Goal: Check status: Check status

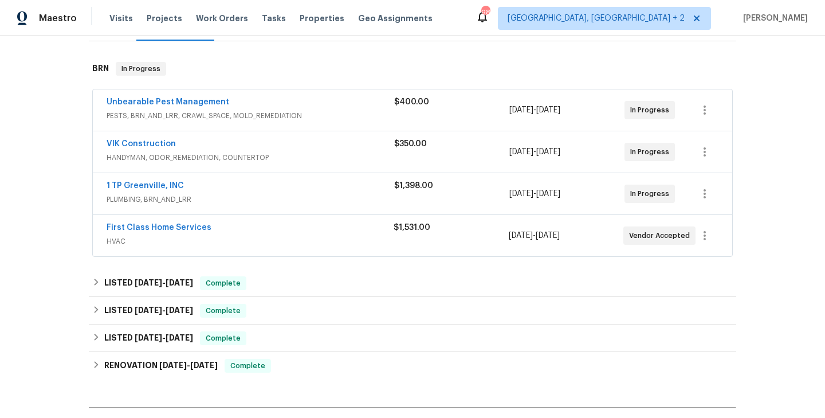
scroll to position [193, 0]
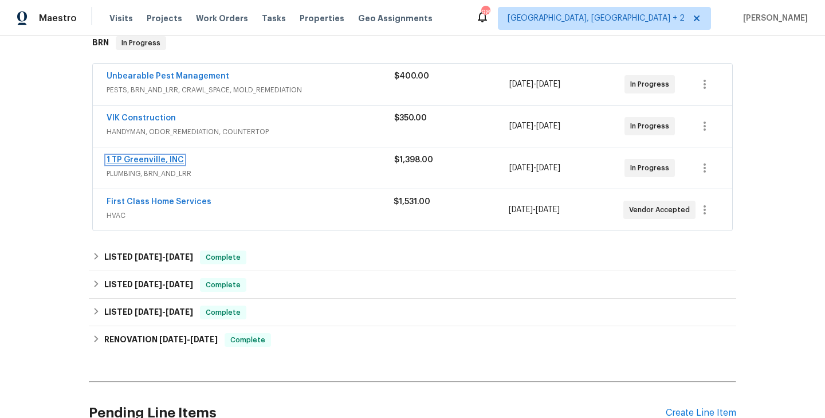
click at [145, 159] on link "1 TP Greenville, INC" at bounding box center [145, 160] width 77 height 8
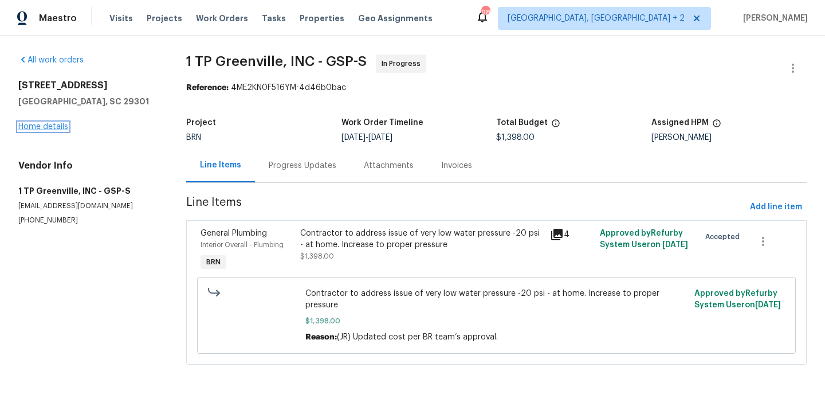
click at [50, 126] on link "Home details" at bounding box center [43, 127] width 50 height 8
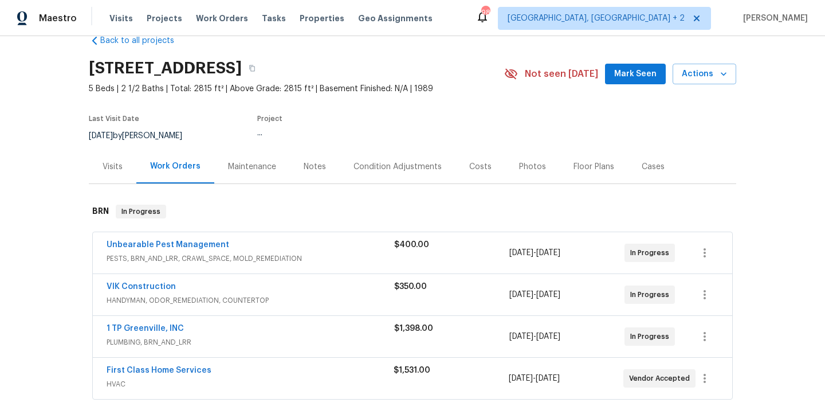
scroll to position [58, 0]
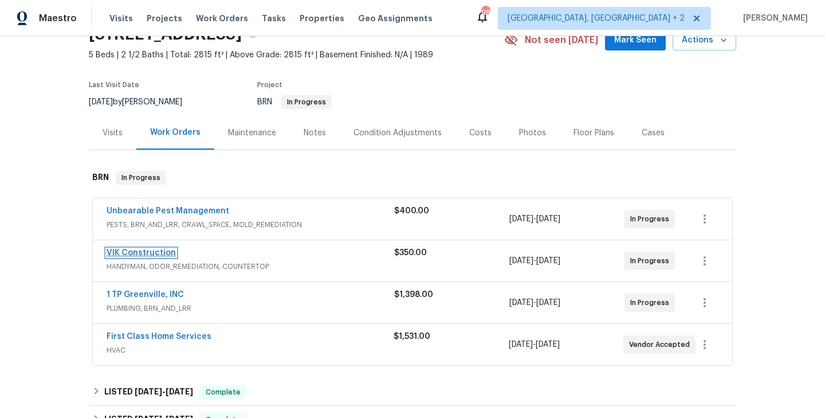
click at [152, 256] on link "VIK Construction" at bounding box center [141, 253] width 69 height 8
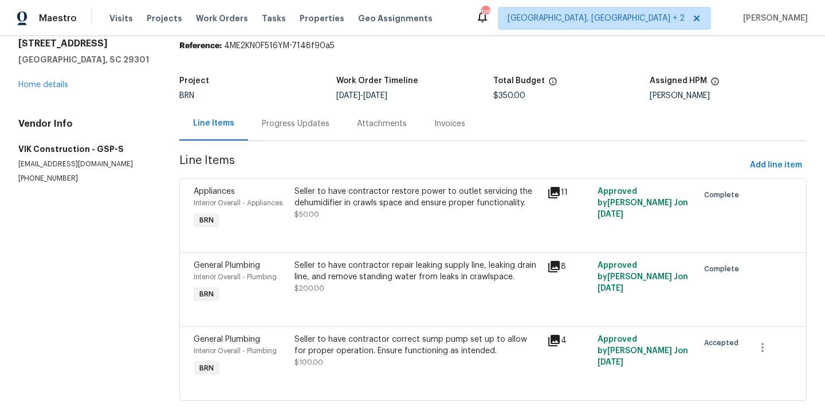
scroll to position [57, 0]
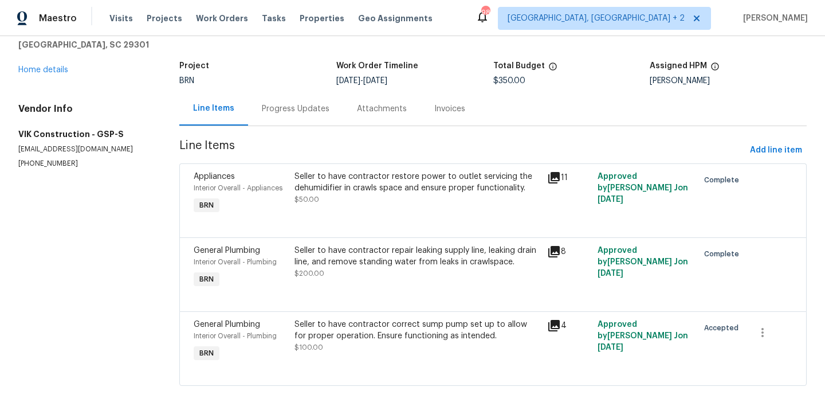
click at [287, 260] on div "Interior Overall - Plumbing" at bounding box center [241, 261] width 94 height 11
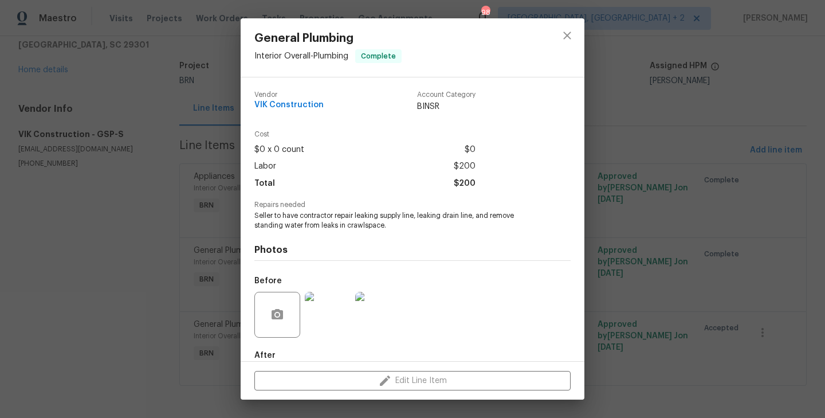
scroll to position [62, 0]
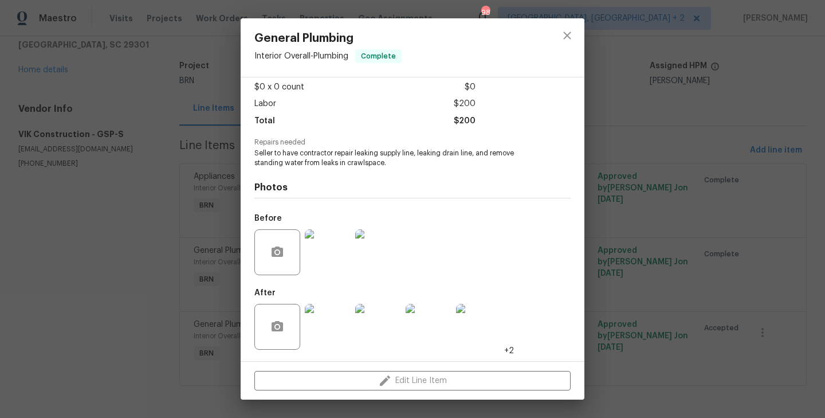
click at [336, 338] on img at bounding box center [328, 327] width 46 height 46
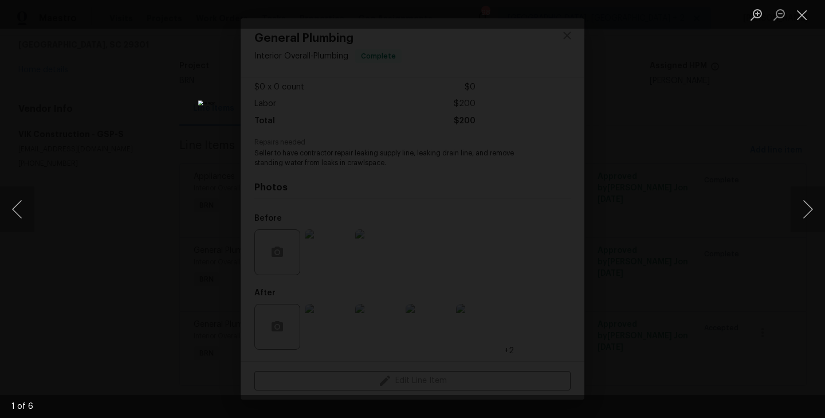
click at [217, 280] on div "Lightbox" at bounding box center [412, 209] width 825 height 418
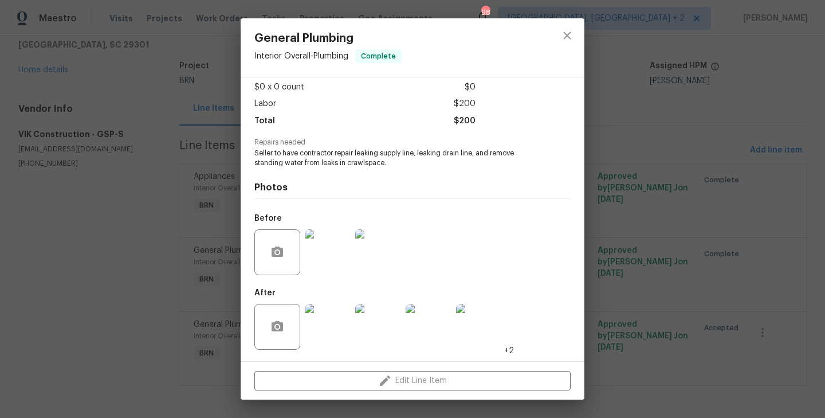
click at [333, 246] on img at bounding box center [328, 252] width 46 height 46
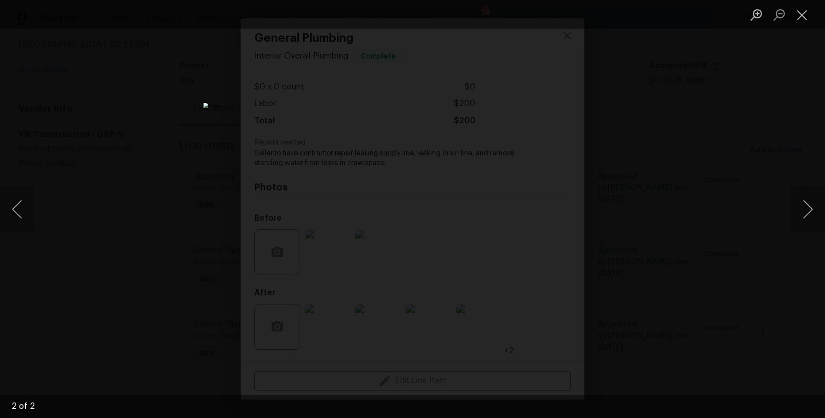
click at [170, 222] on div "Lightbox" at bounding box center [412, 209] width 825 height 418
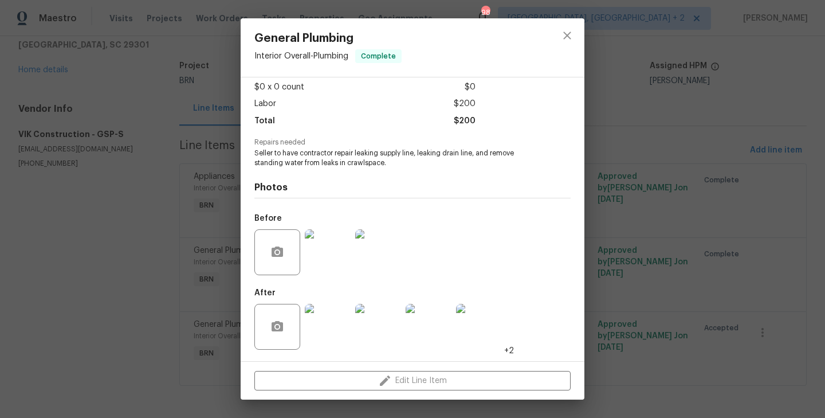
click at [189, 144] on div "General Plumbing Interior Overall - Plumbing Complete Vendor VIK Construction A…" at bounding box center [412, 209] width 825 height 418
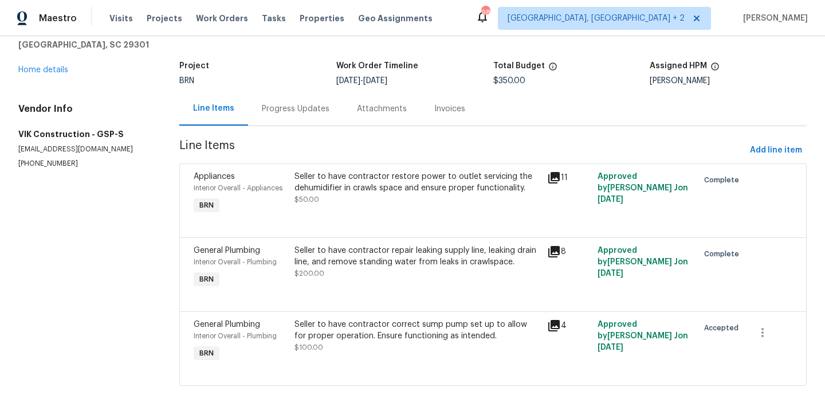
click at [279, 106] on div "Progress Updates" at bounding box center [296, 108] width 68 height 11
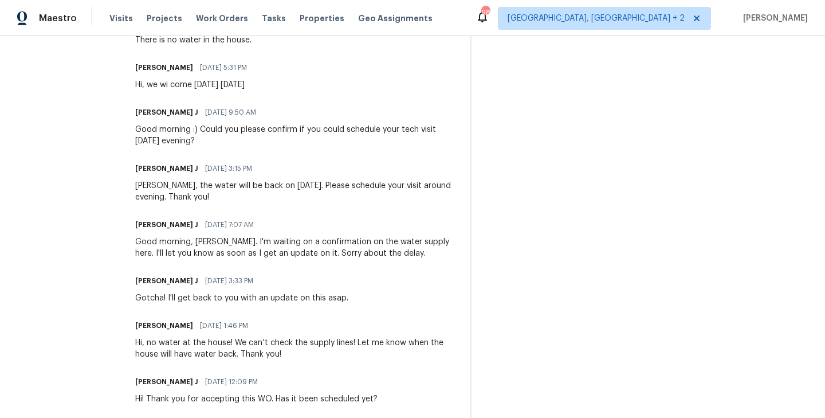
scroll to position [692, 0]
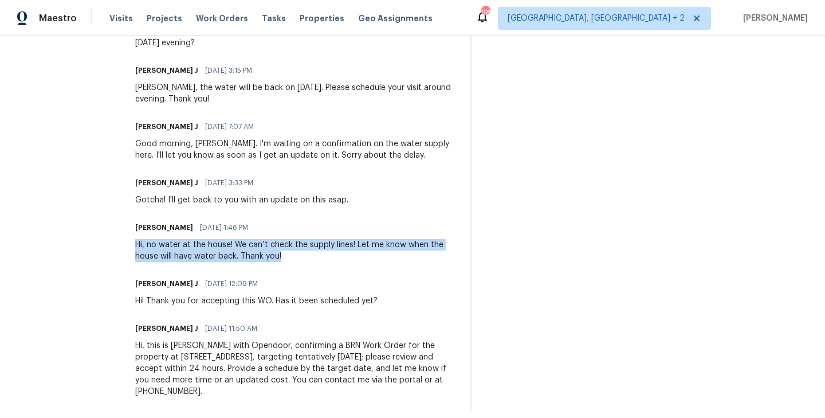
drag, startPoint x: 153, startPoint y: 237, endPoint x: 304, endPoint y: 245, distance: 151.0
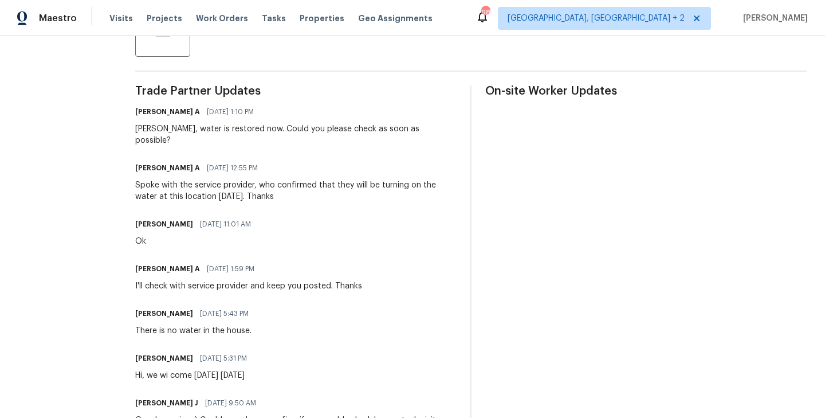
scroll to position [300, 0]
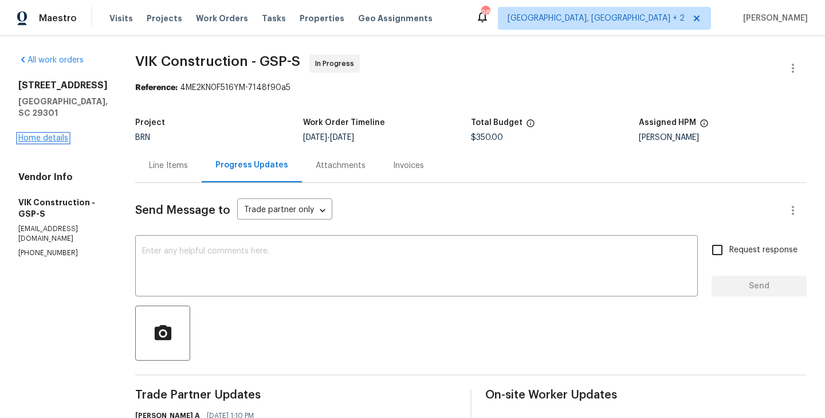
click at [51, 134] on link "Home details" at bounding box center [43, 138] width 50 height 8
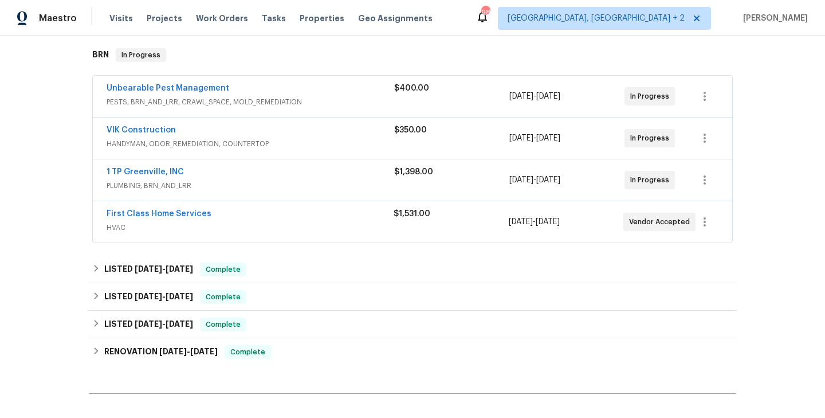
scroll to position [304, 0]
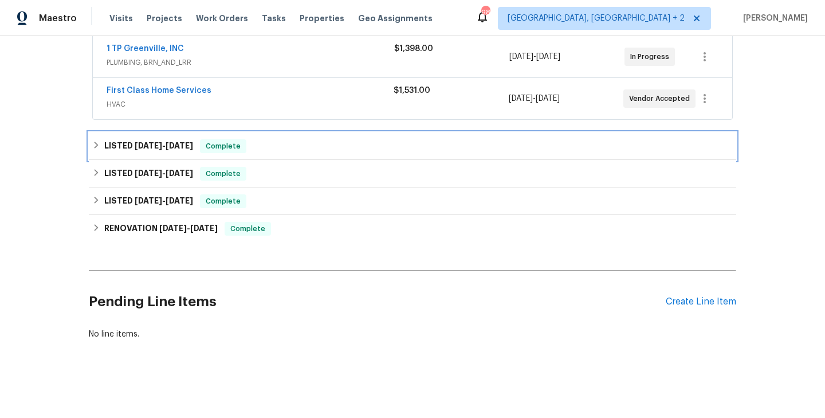
click at [269, 142] on div "LISTED 7/30/25 - 8/5/25 Complete" at bounding box center [412, 146] width 641 height 14
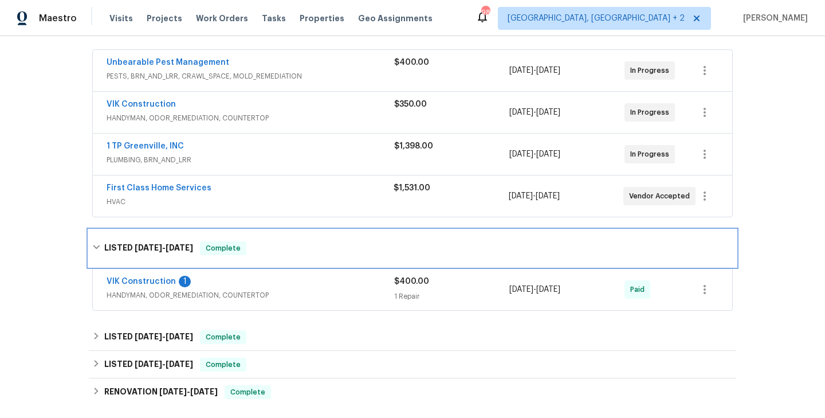
scroll to position [202, 0]
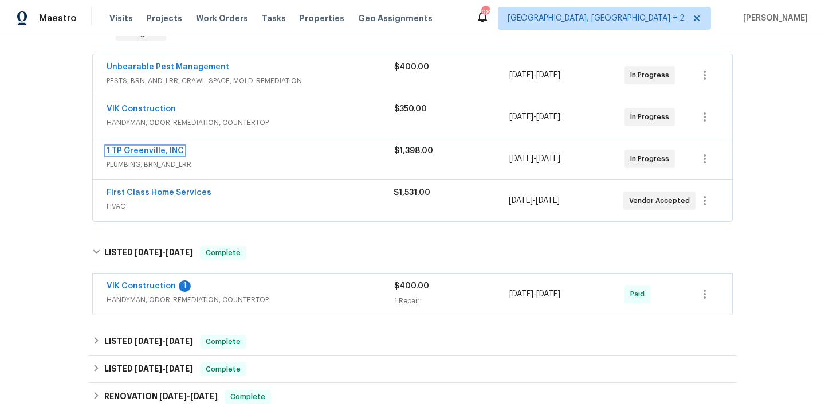
click at [149, 150] on link "1 TP Greenville, INC" at bounding box center [145, 151] width 77 height 8
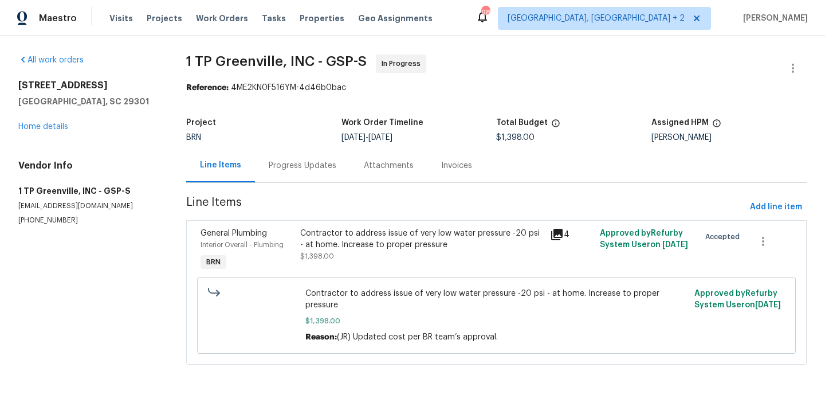
click at [287, 167] on div "Progress Updates" at bounding box center [303, 165] width 68 height 11
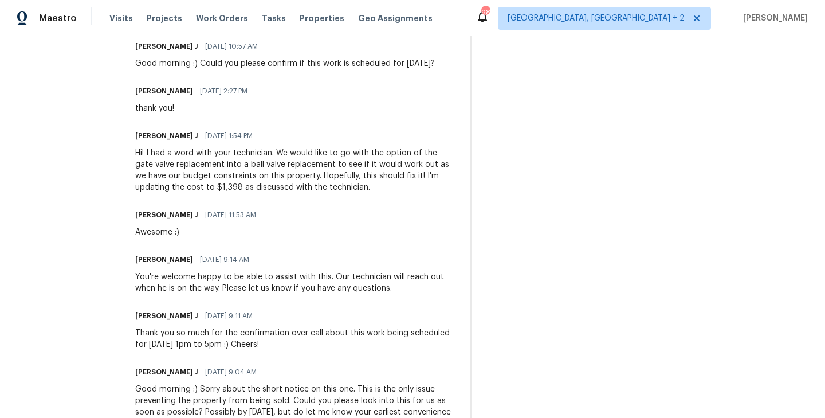
scroll to position [1174, 0]
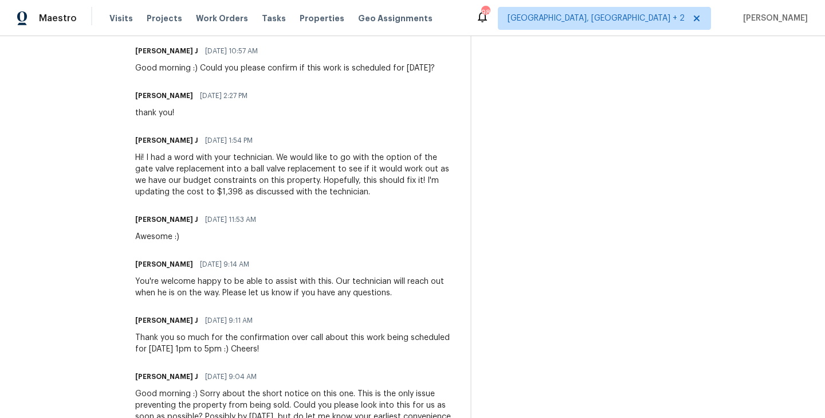
click at [183, 175] on div "Hi! I had a word with your technician. We would like to go with the option of t…" at bounding box center [296, 175] width 322 height 46
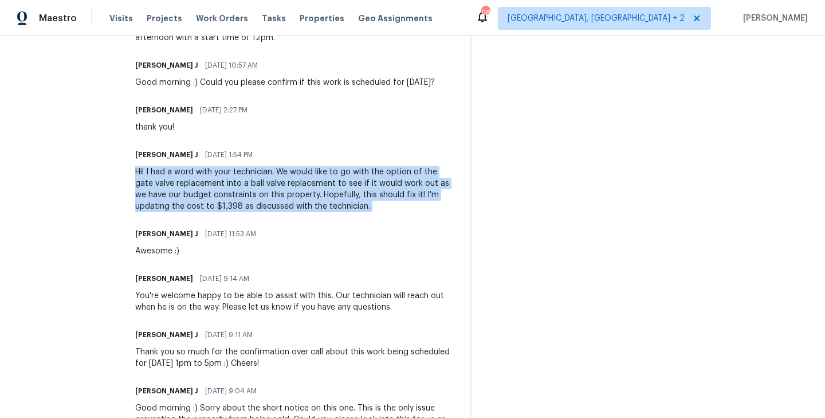
scroll to position [1158, 0]
